Goal: Download file/media

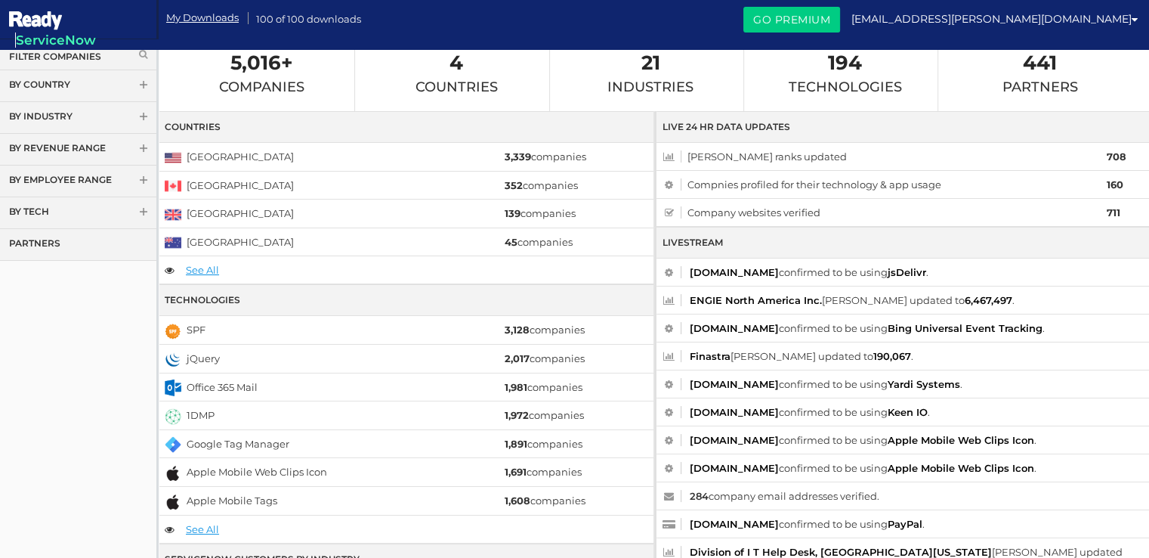
click at [141, 83] on span at bounding box center [143, 86] width 11 height 11
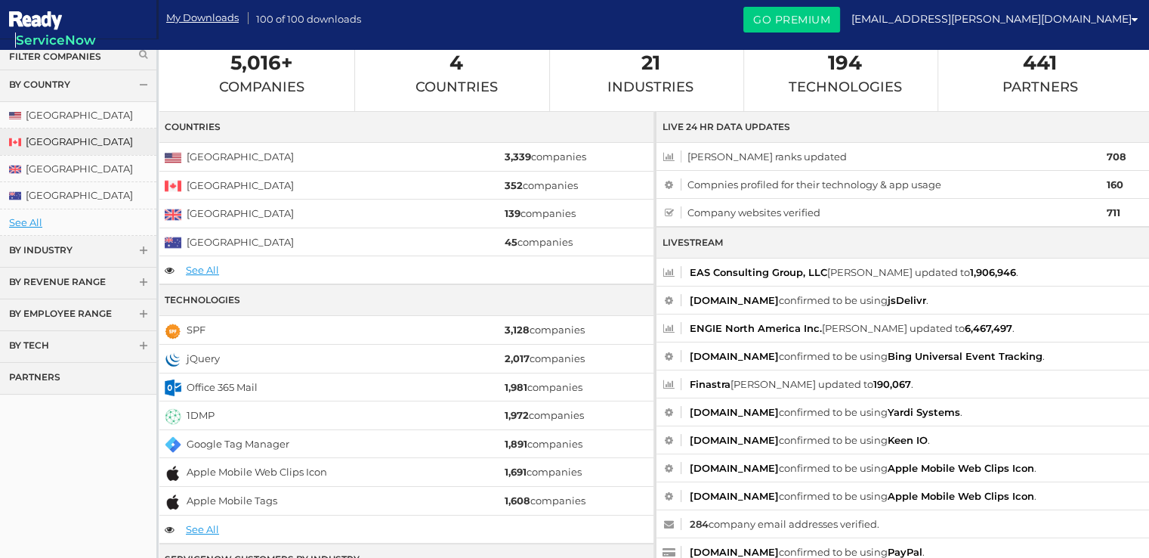
click at [57, 145] on link "[GEOGRAPHIC_DATA]" at bounding box center [78, 141] width 156 height 26
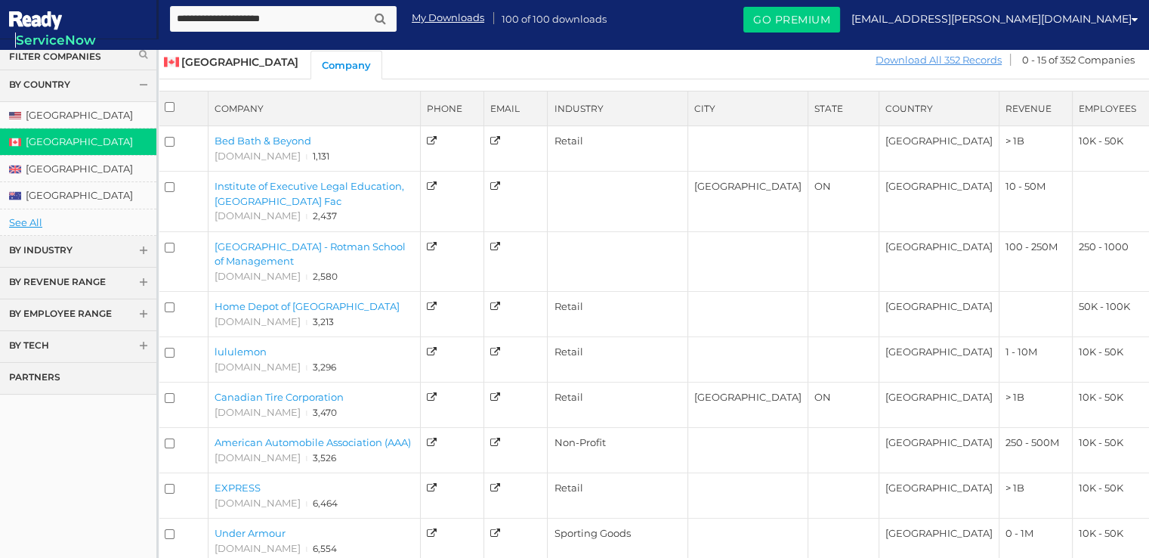
click at [904, 61] on link "Download All 352 Records" at bounding box center [939, 60] width 128 height 19
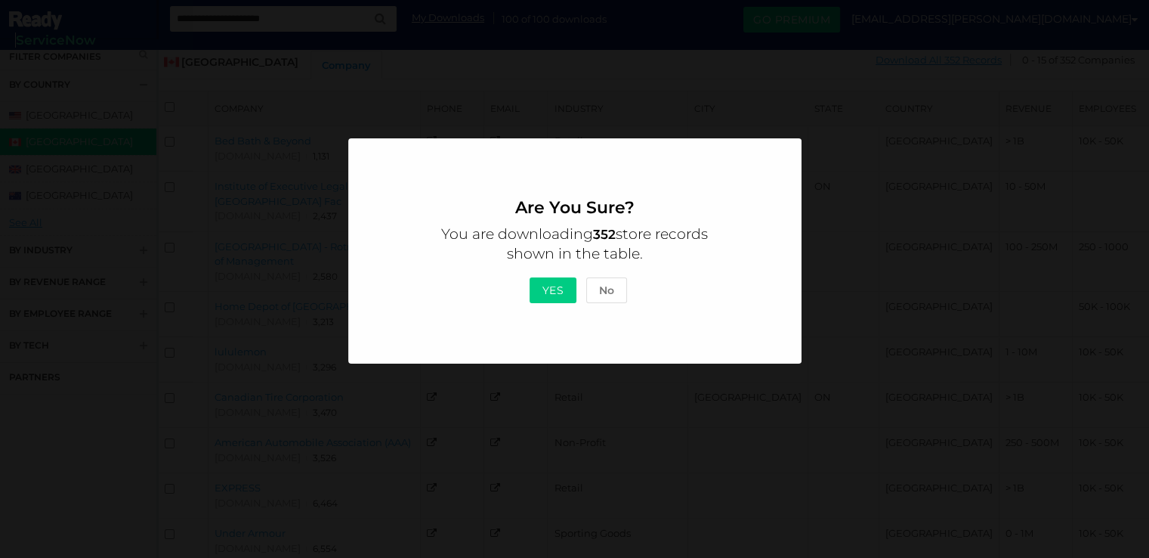
click at [546, 282] on button "Yes" at bounding box center [554, 290] width 48 height 26
click at [598, 283] on button "No" at bounding box center [606, 290] width 41 height 26
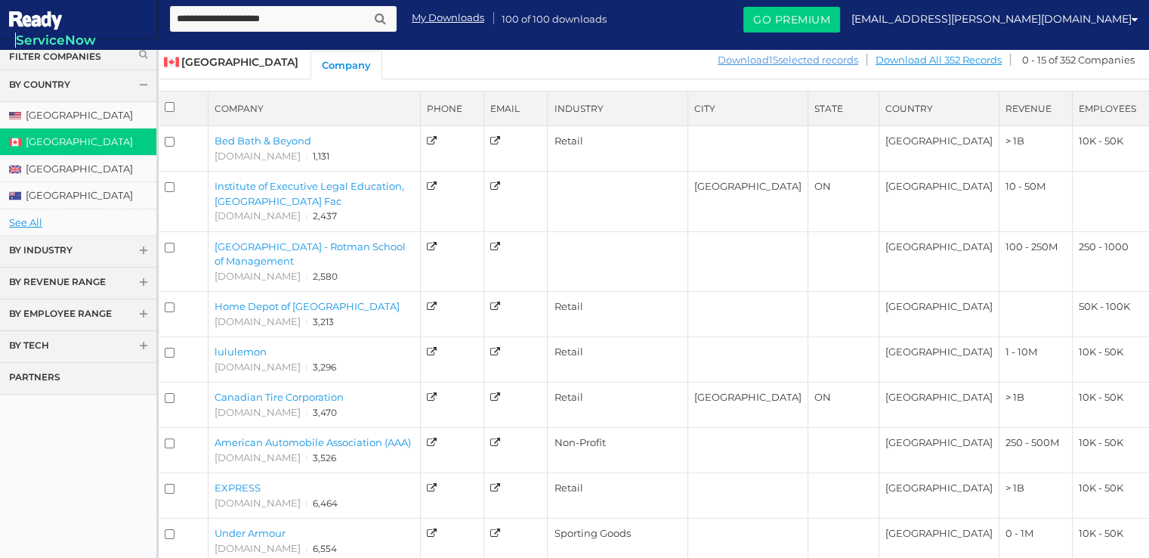
click at [814, 62] on link "Download 15 selected records" at bounding box center [788, 60] width 142 height 19
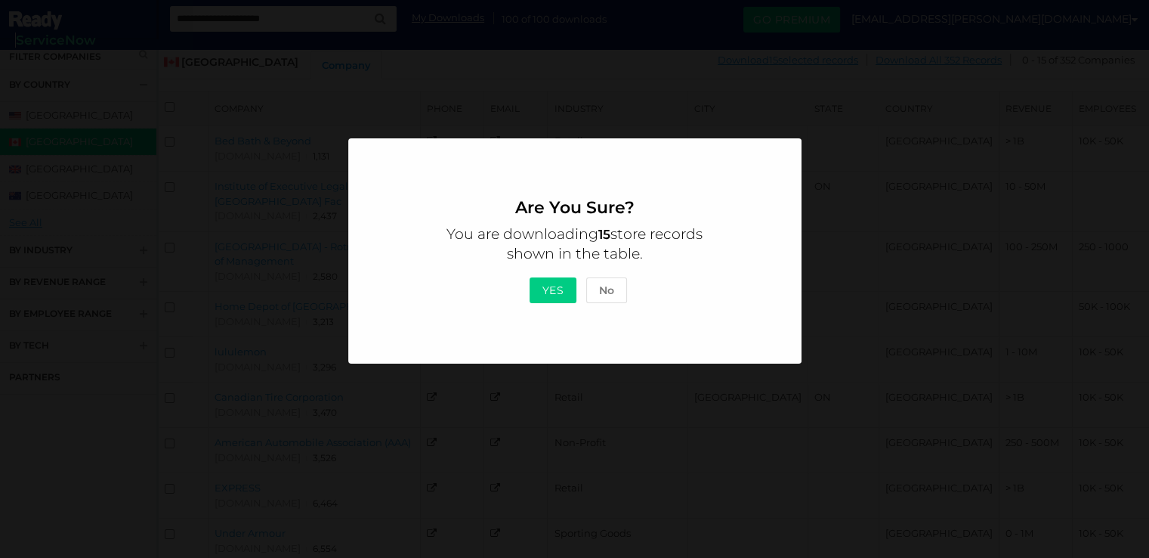
click at [550, 286] on button "Yes" at bounding box center [554, 290] width 48 height 26
click at [608, 293] on button "No" at bounding box center [606, 290] width 41 height 26
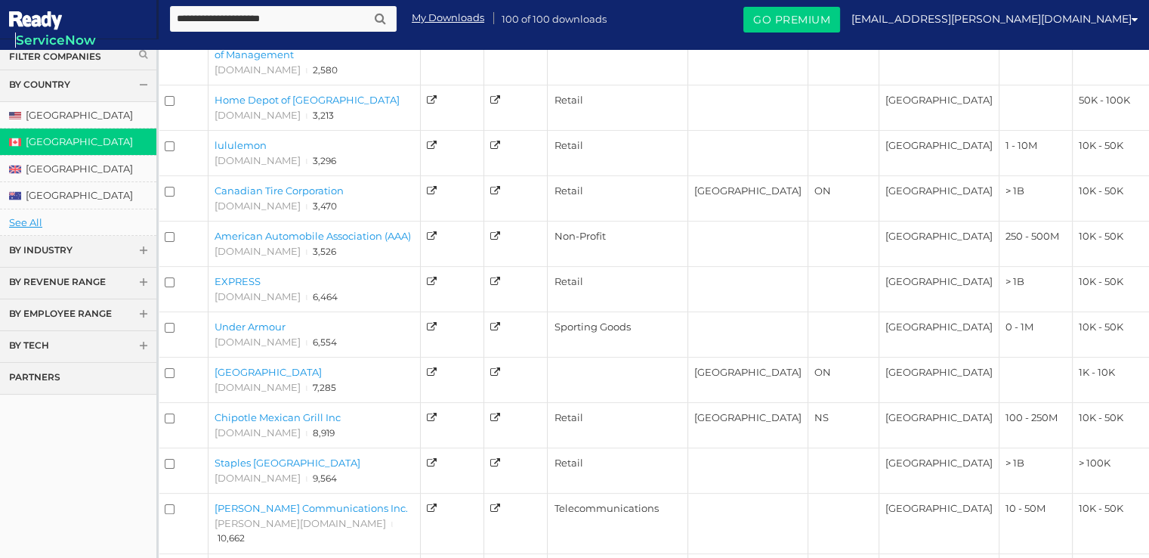
scroll to position [374, 0]
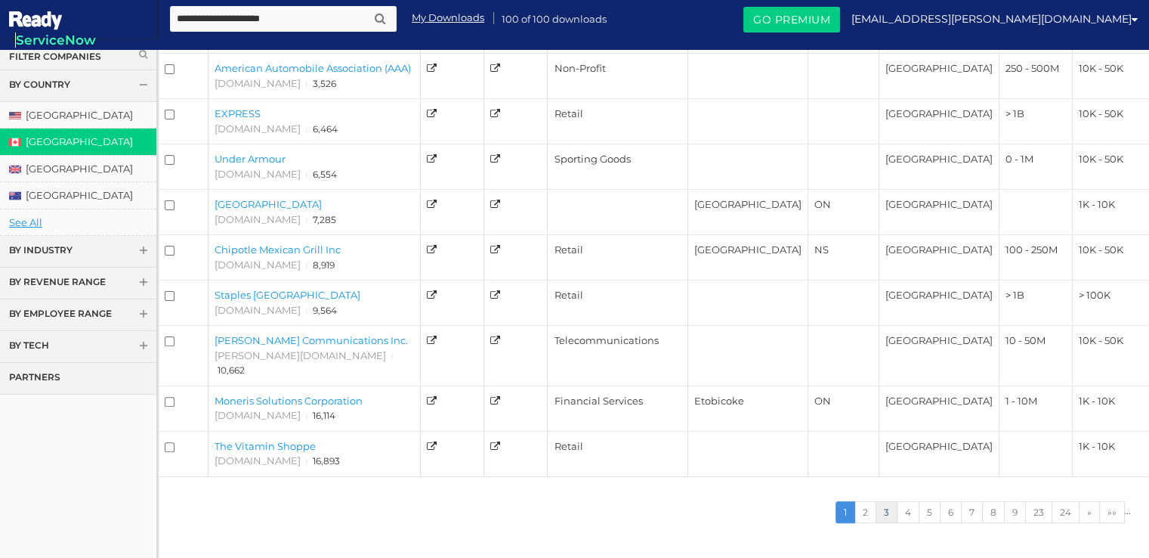
click at [885, 501] on link "3" at bounding box center [887, 512] width 22 height 22
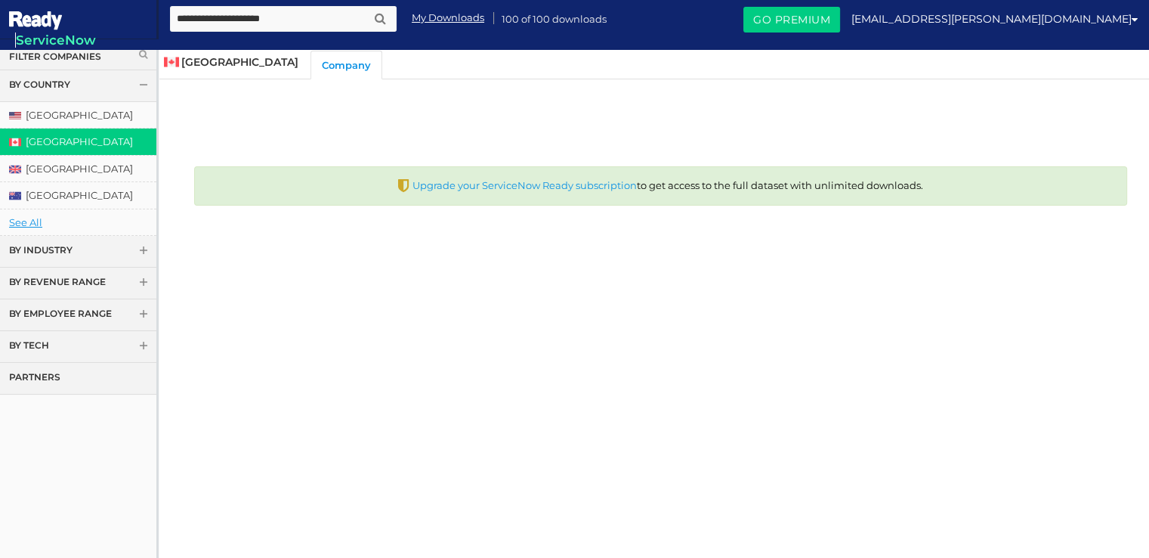
click at [311, 64] on link "Company" at bounding box center [347, 65] width 72 height 29
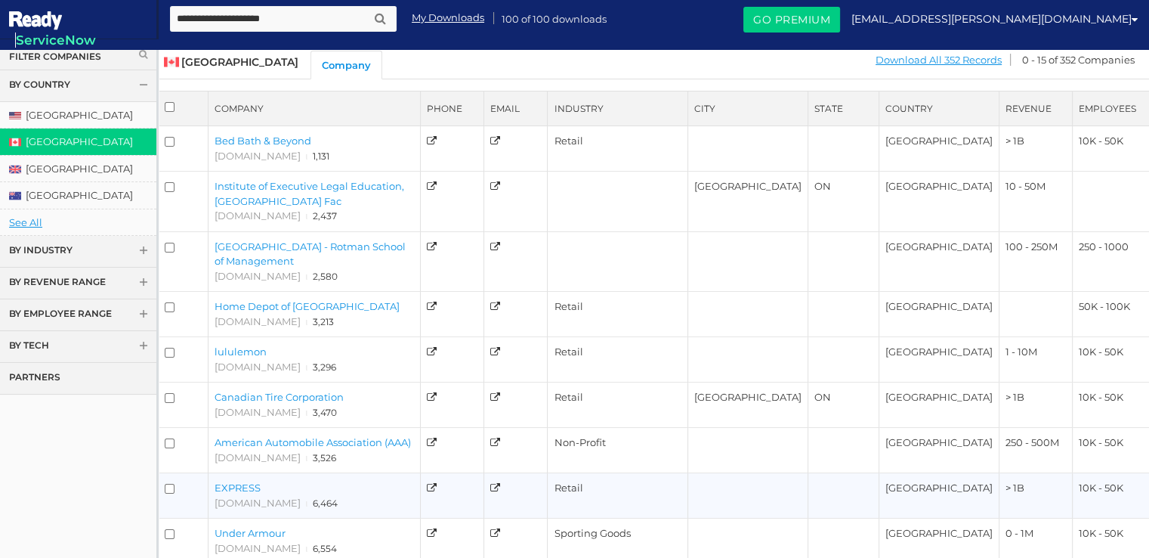
copy link "EXPRESS"
drag, startPoint x: 278, startPoint y: 484, endPoint x: 212, endPoint y: 484, distance: 65.7
click at [212, 484] on td "EXPRESS express.com ι 6,464" at bounding box center [314, 495] width 212 height 45
